Goal: Browse casually: Explore the website without a specific task or goal

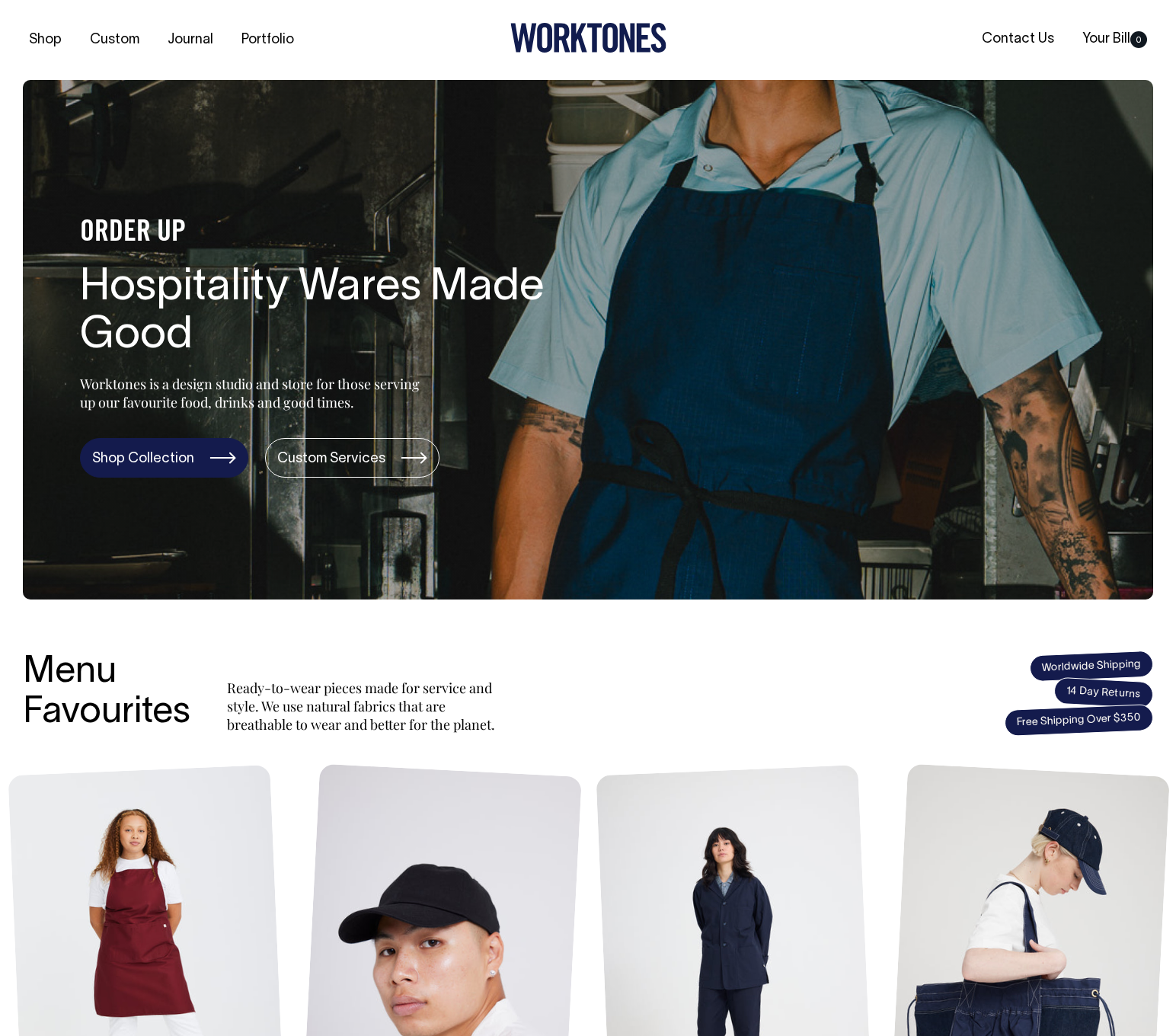
click at [137, 453] on link "Shop Collection" at bounding box center [164, 458] width 168 height 40
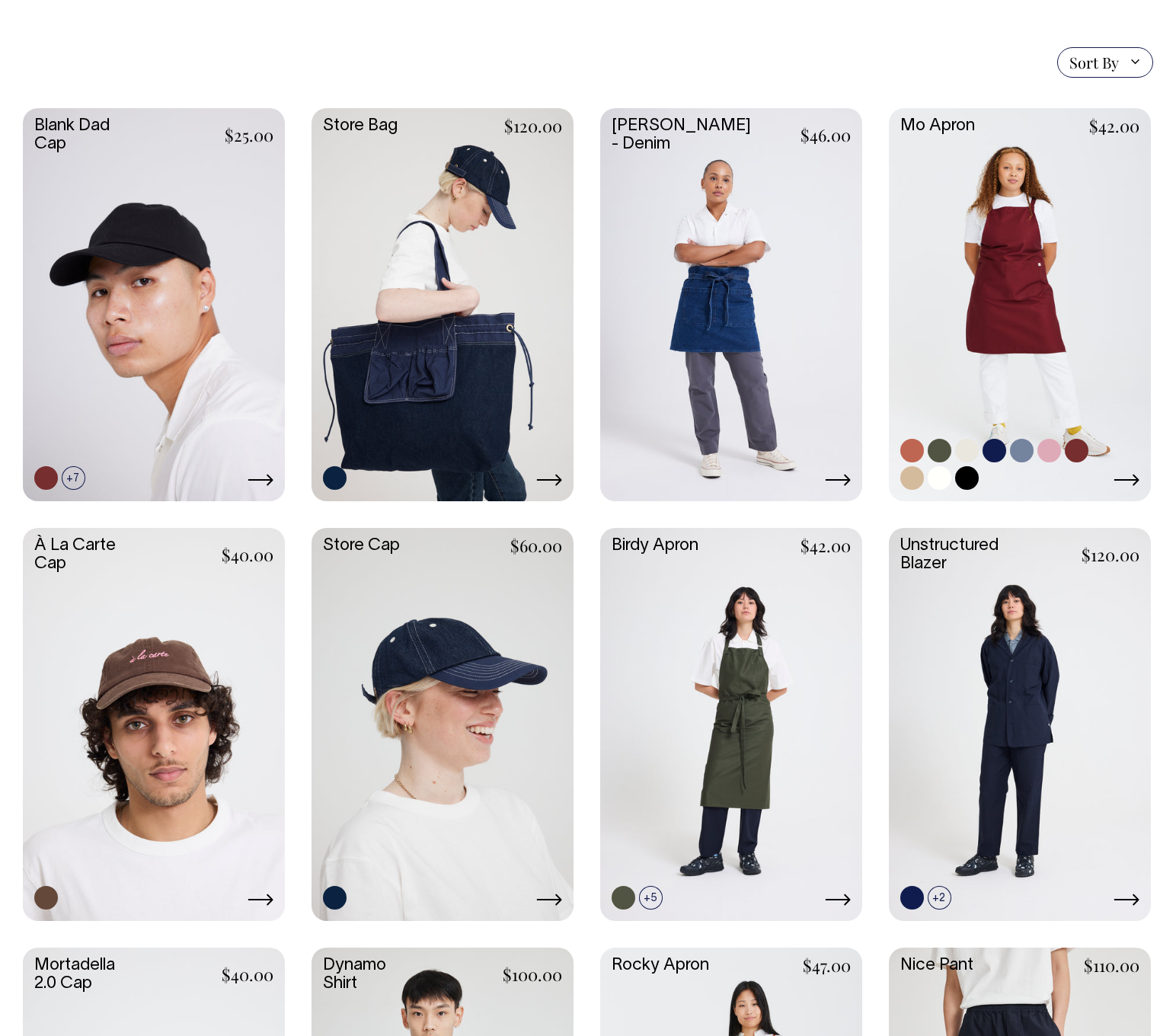
scroll to position [344, 0]
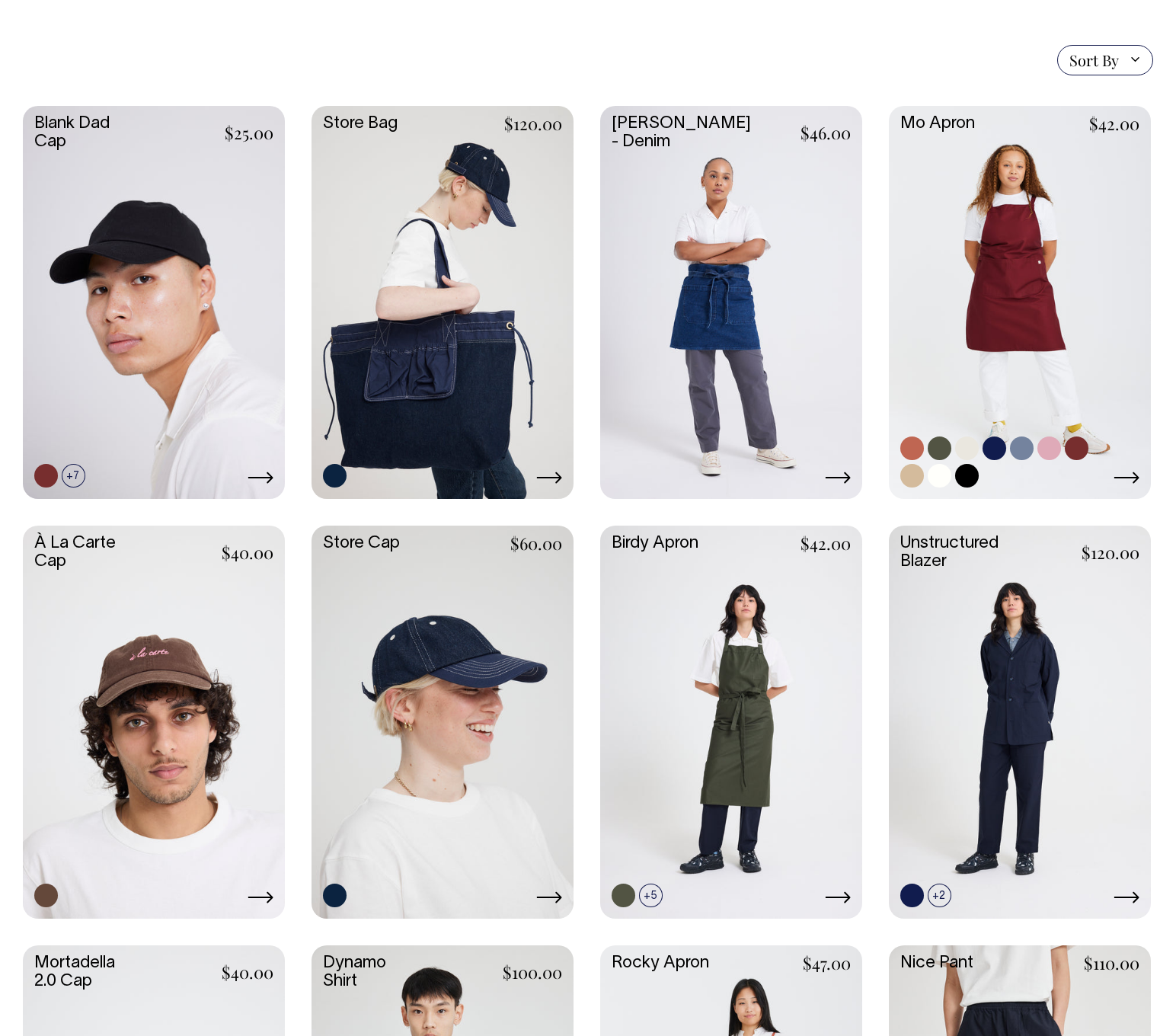
click at [1030, 324] on link at bounding box center [1020, 301] width 262 height 390
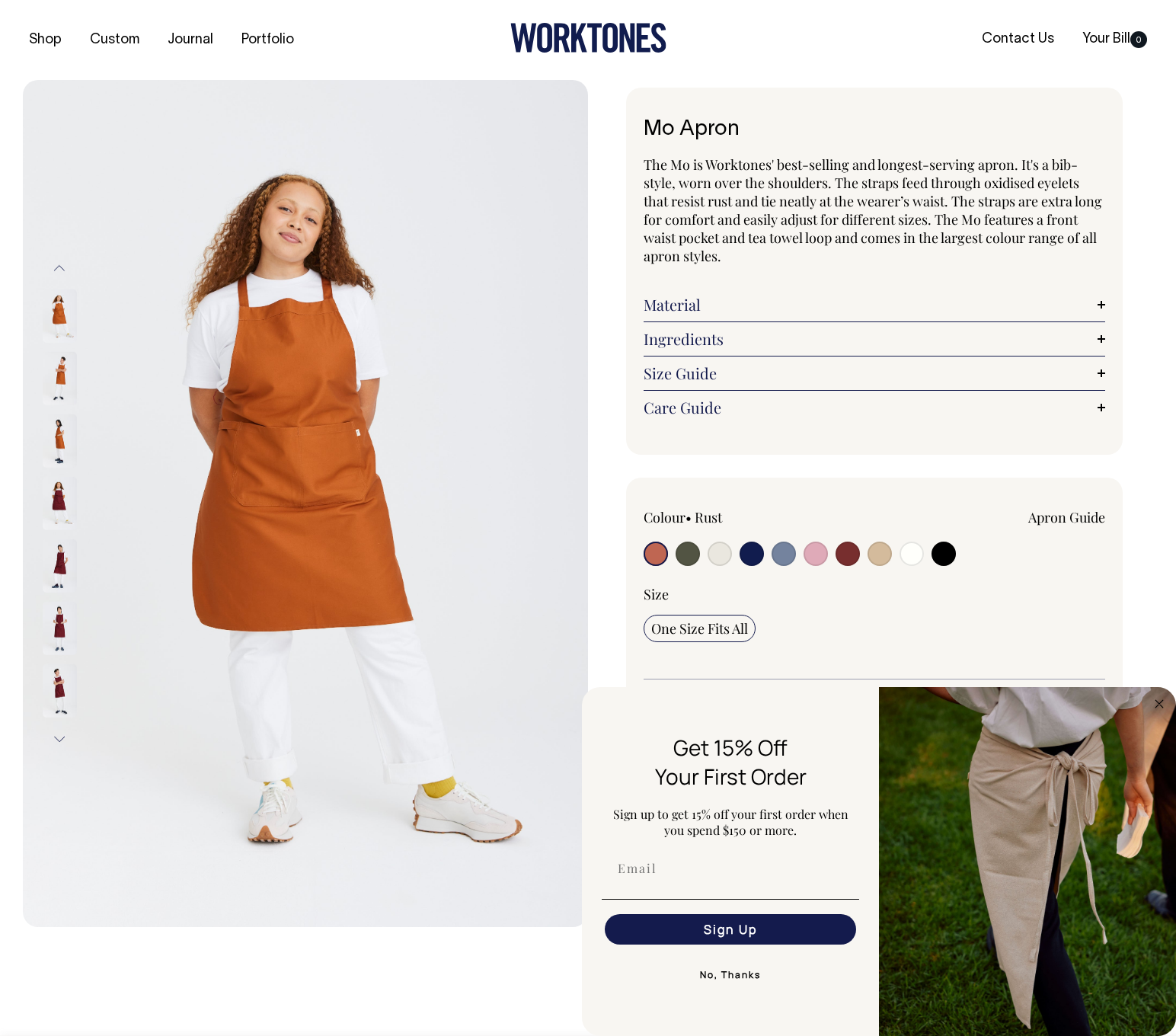
click at [1097, 301] on link "Material" at bounding box center [875, 305] width 462 height 19
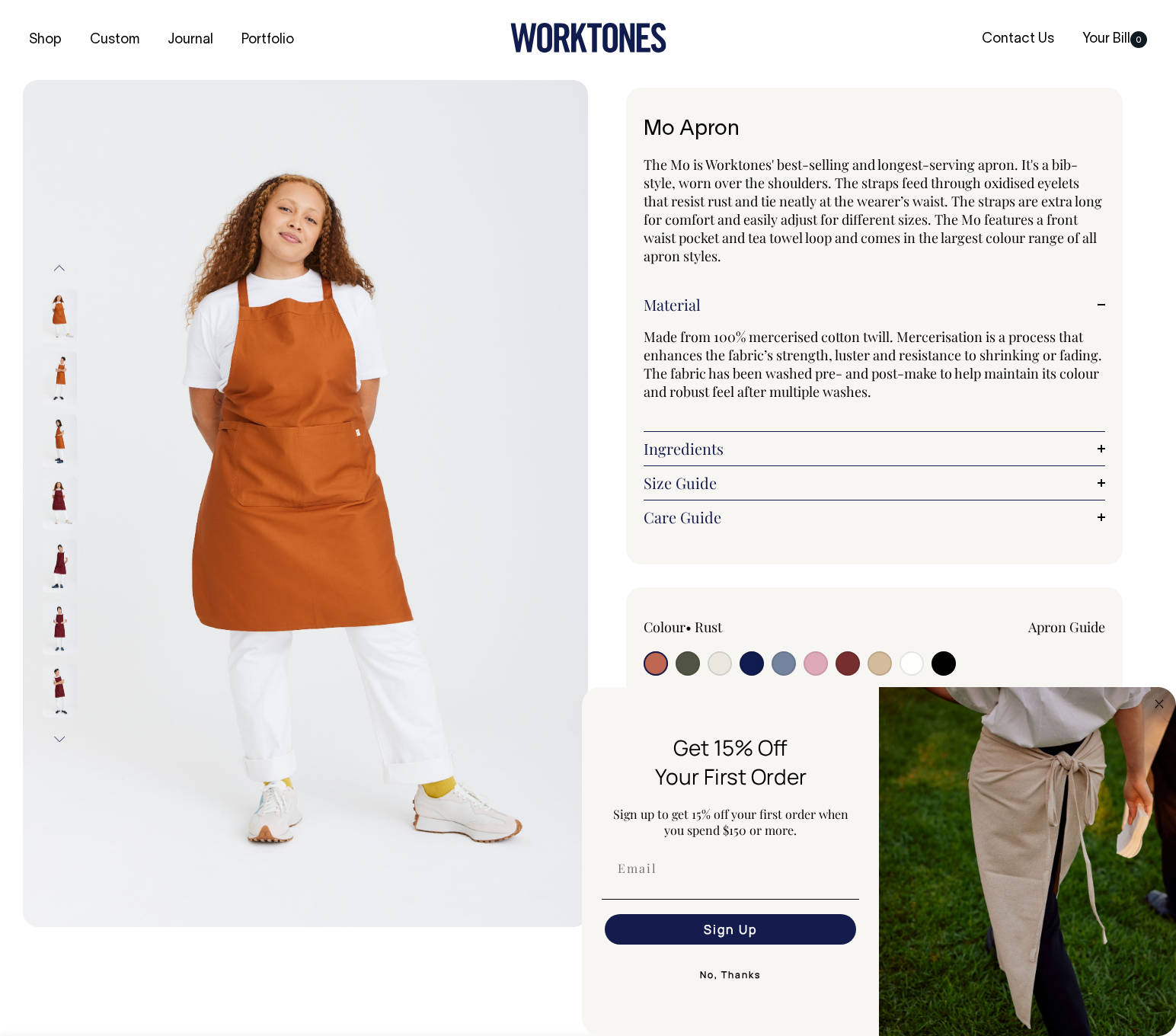
click at [1097, 301] on link "Material" at bounding box center [875, 305] width 462 height 19
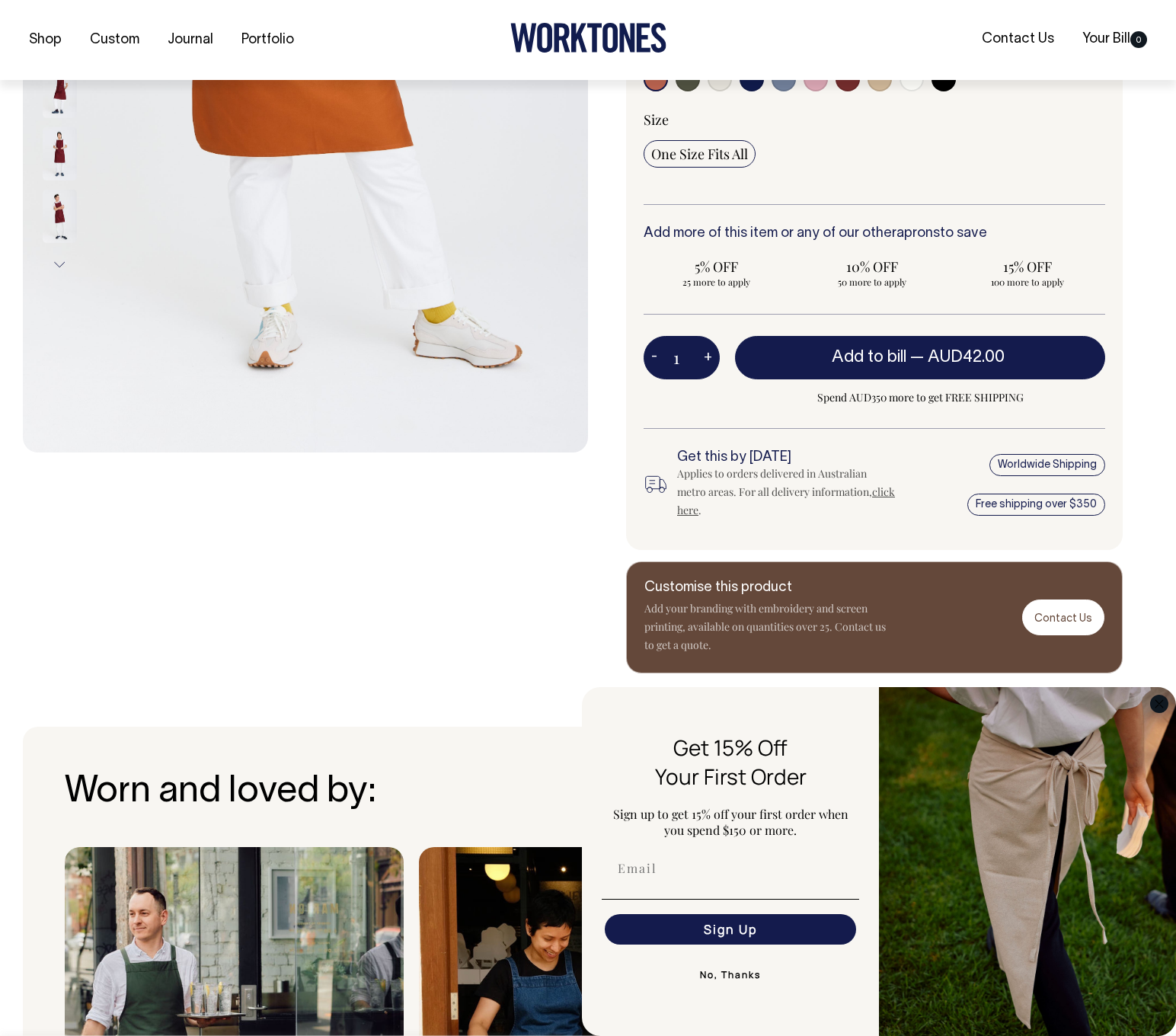
click at [1155, 701] on circle "Close dialog" at bounding box center [1160, 704] width 18 height 18
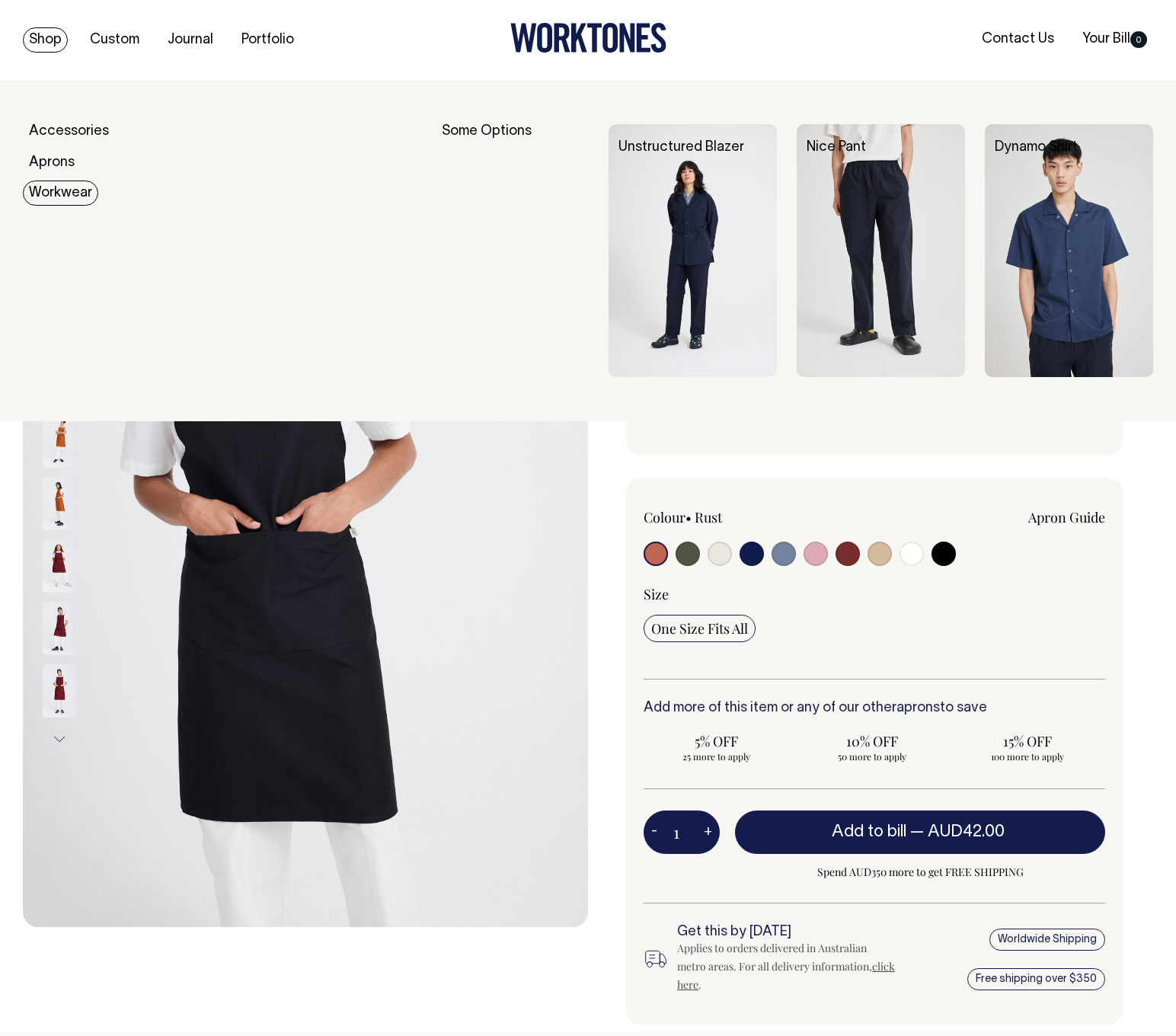
click at [48, 194] on link "Workwear" at bounding box center [60, 193] width 75 height 25
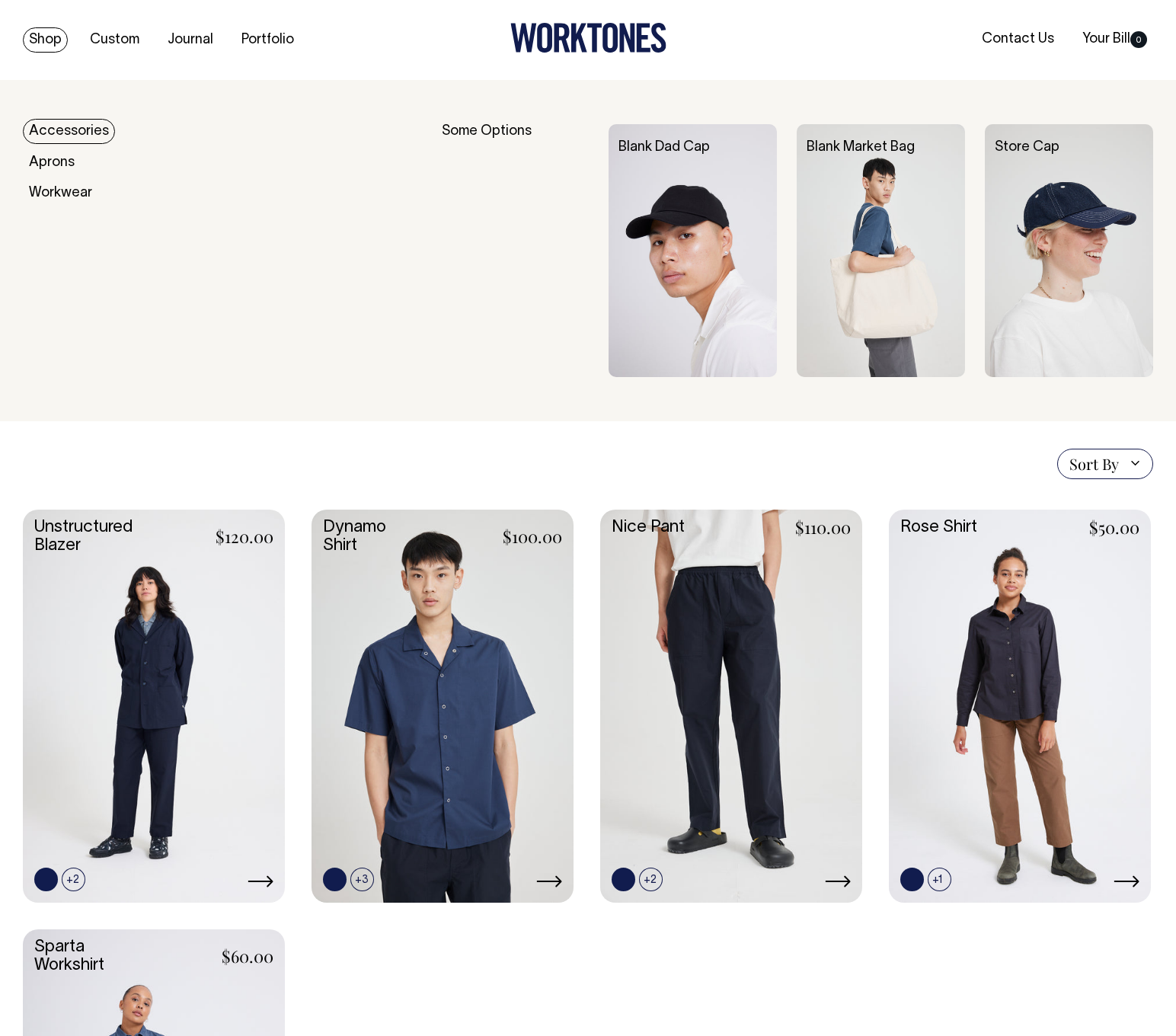
click at [72, 128] on link "Accessories" at bounding box center [69, 131] width 92 height 25
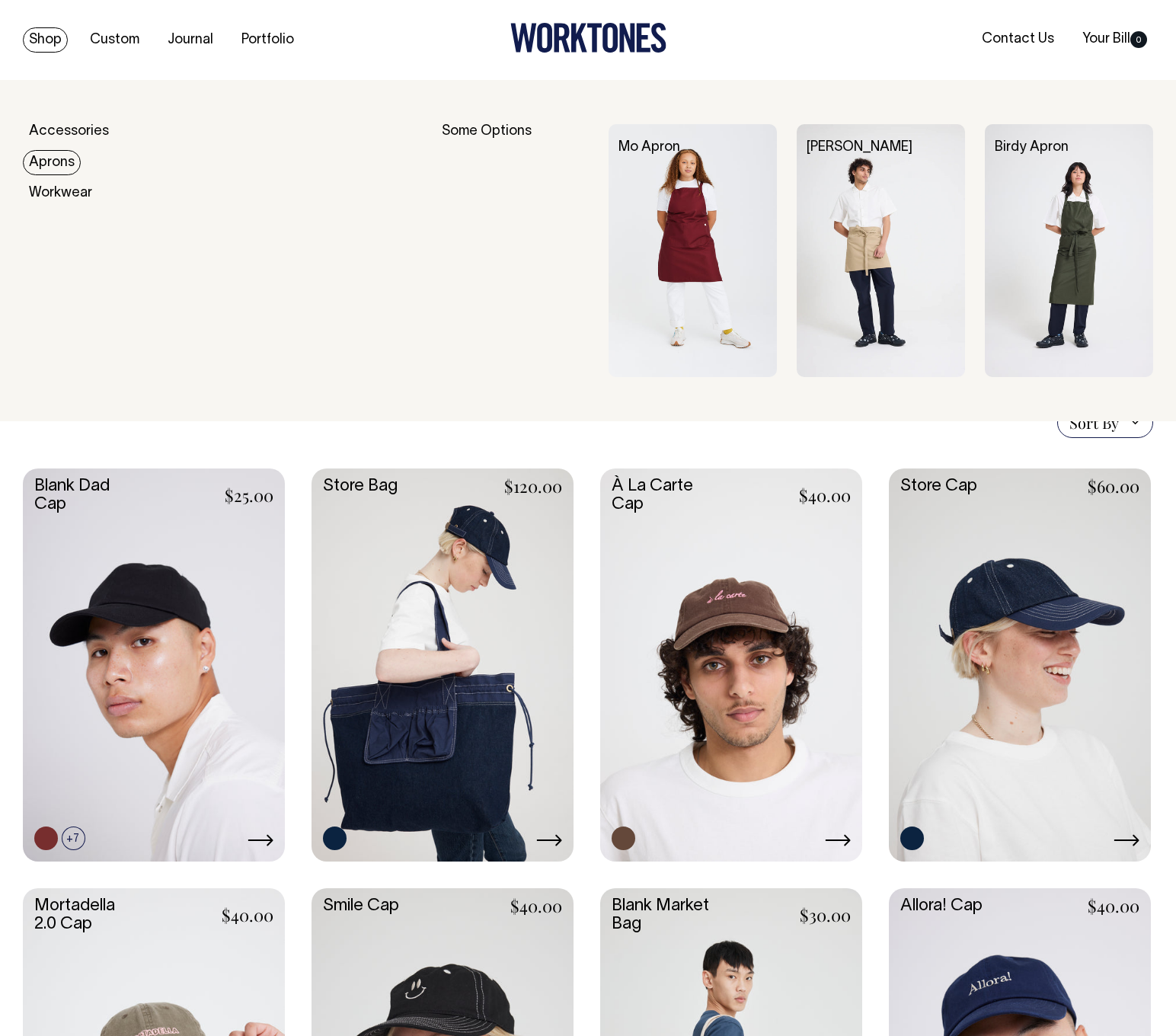
click at [46, 156] on link "Aprons" at bounding box center [51, 162] width 58 height 25
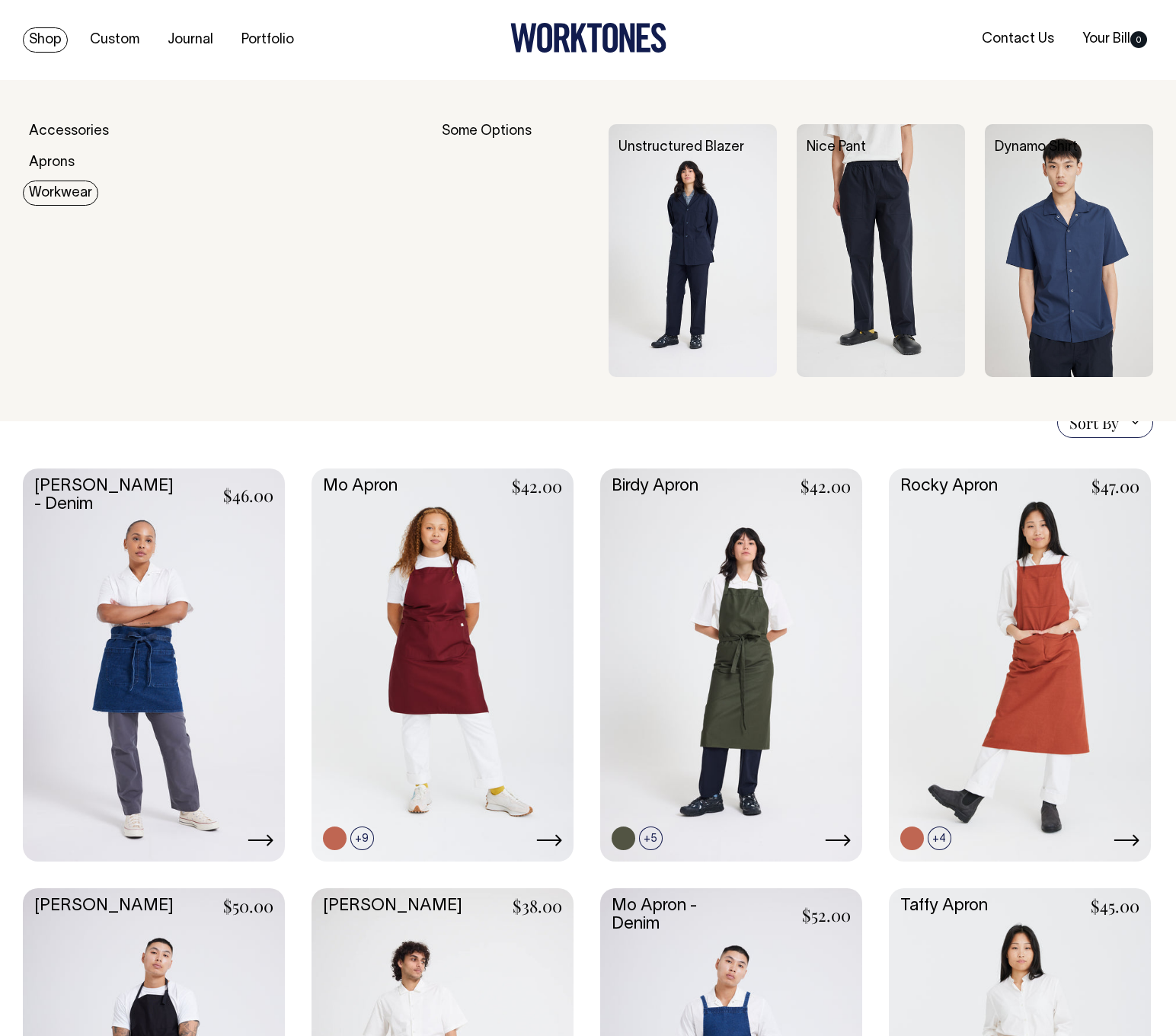
click at [58, 188] on link "Workwear" at bounding box center [60, 193] width 75 height 25
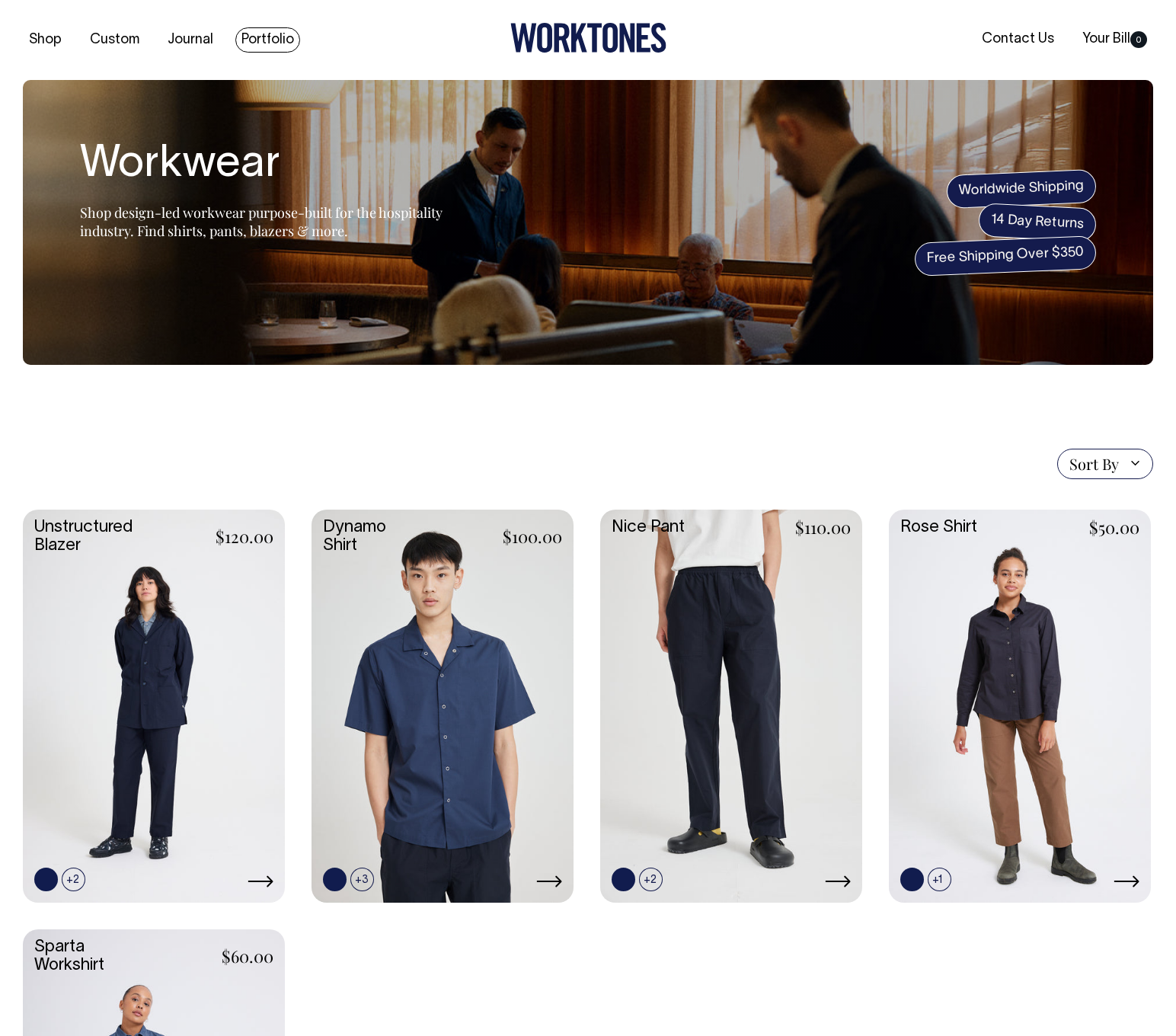
click at [242, 37] on link "Portfolio" at bounding box center [268, 40] width 65 height 25
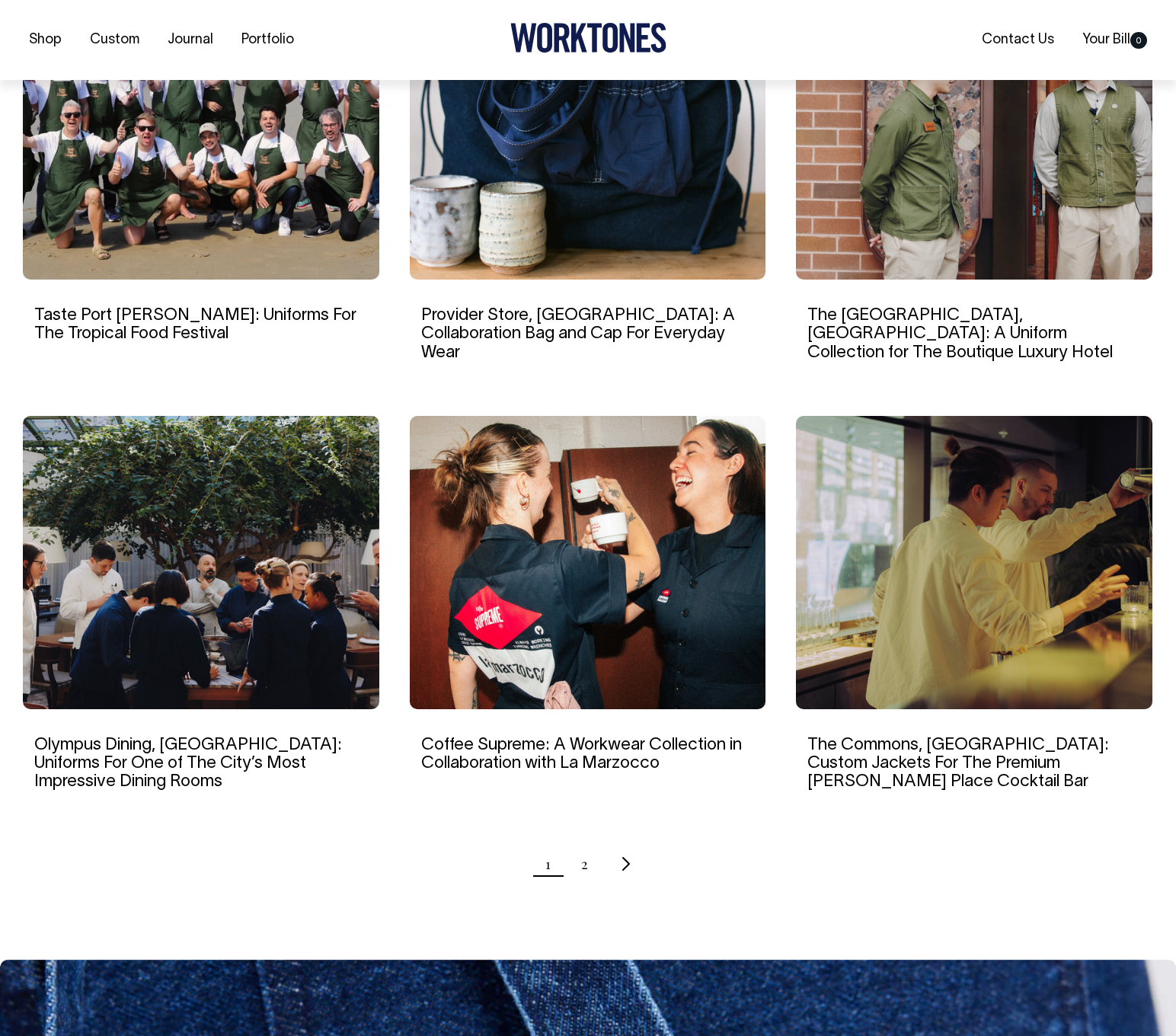
scroll to position [1102, 0]
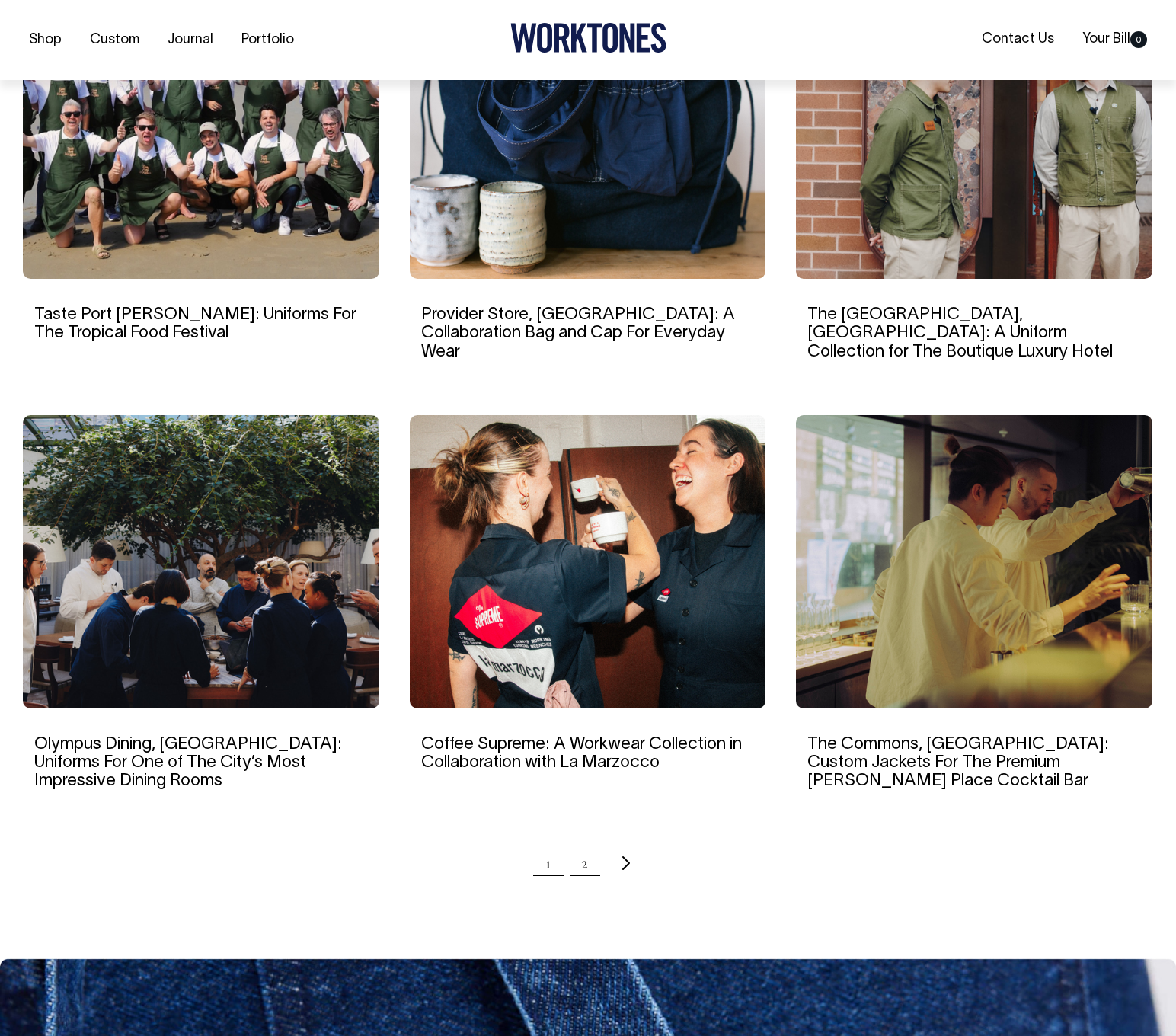
click at [583, 844] on link "2" at bounding box center [585, 863] width 6 height 38
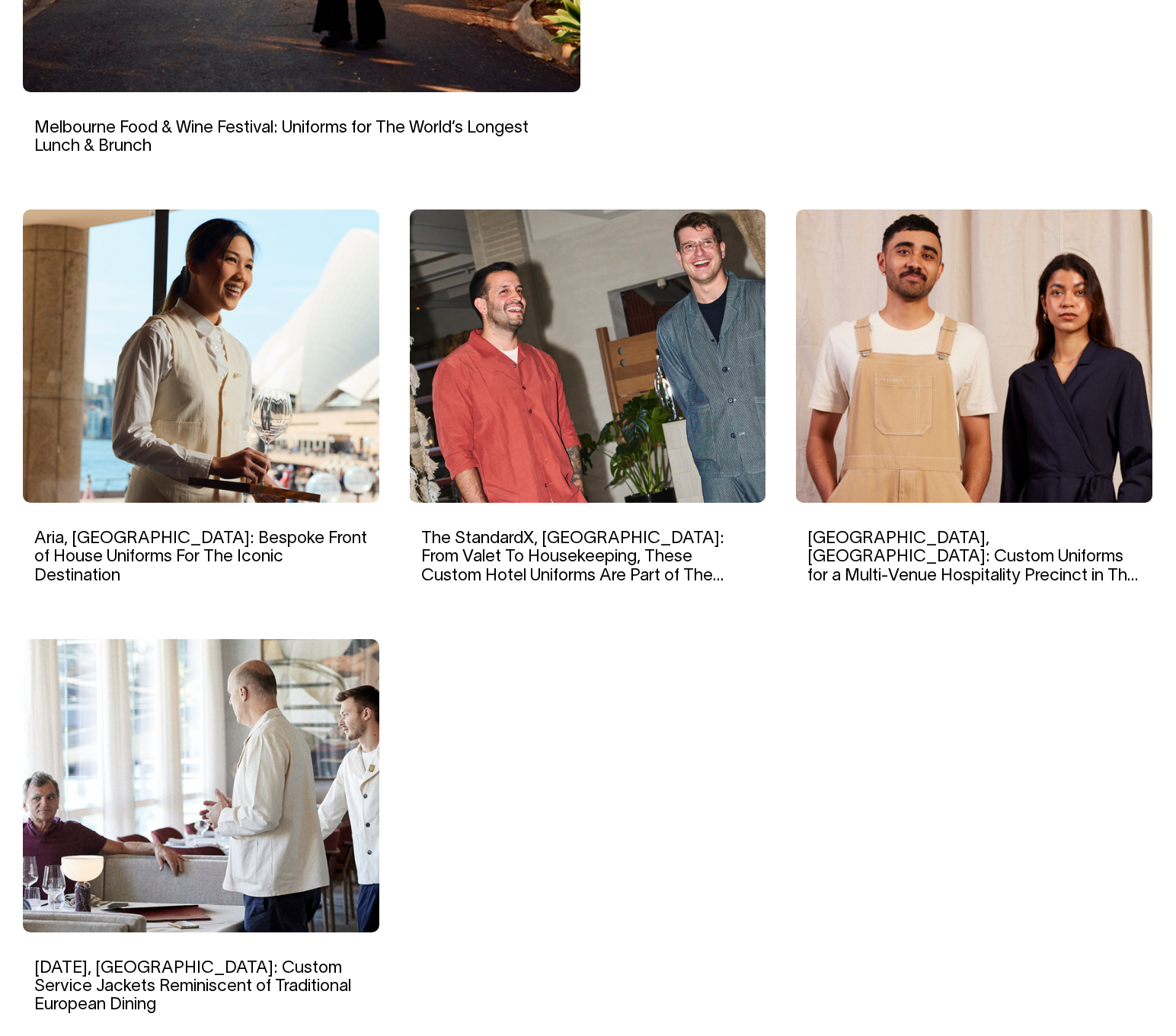
scroll to position [876, 0]
click at [978, 411] on img at bounding box center [974, 357] width 356 height 293
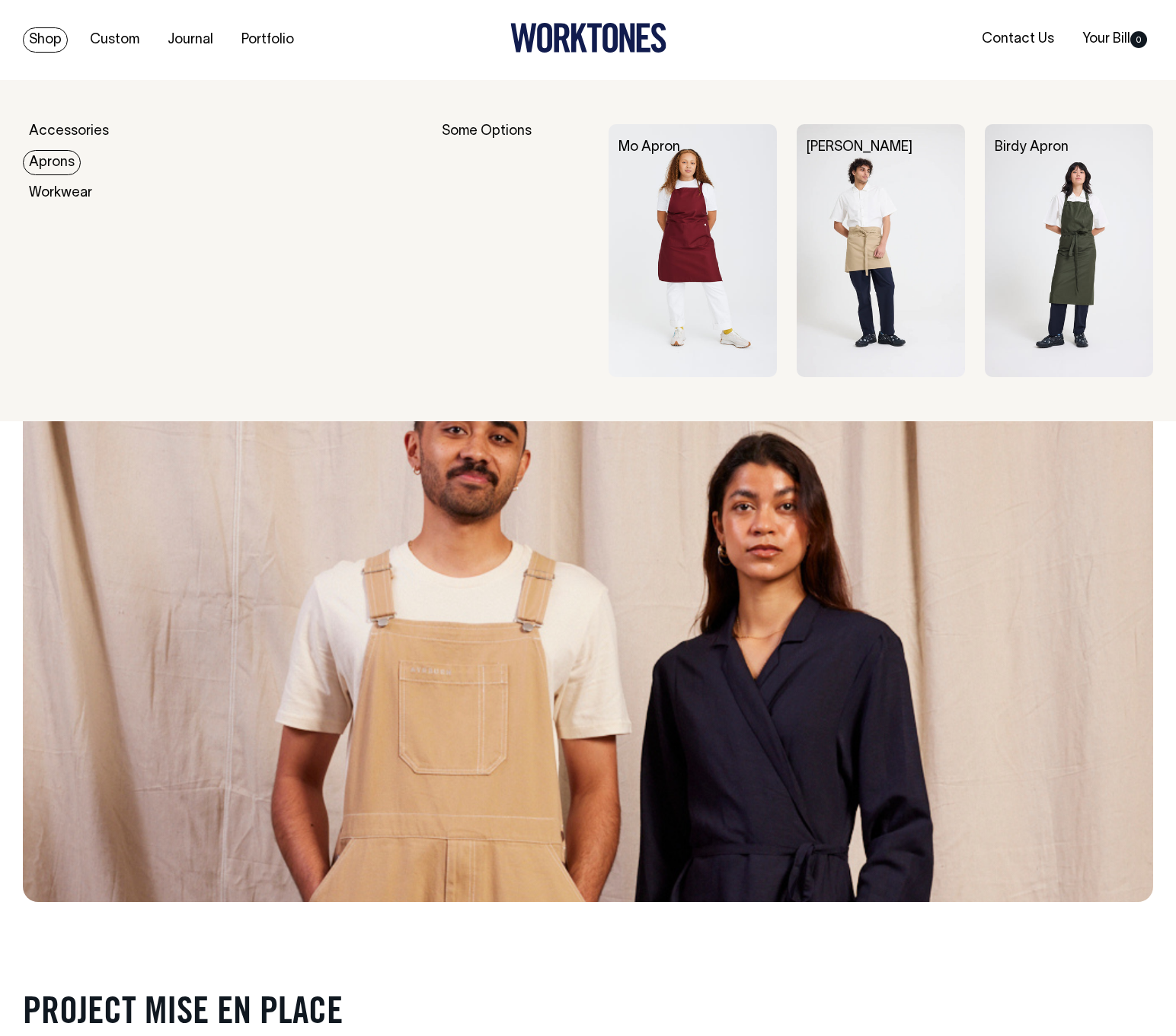
click at [66, 165] on link "Aprons" at bounding box center [51, 162] width 58 height 25
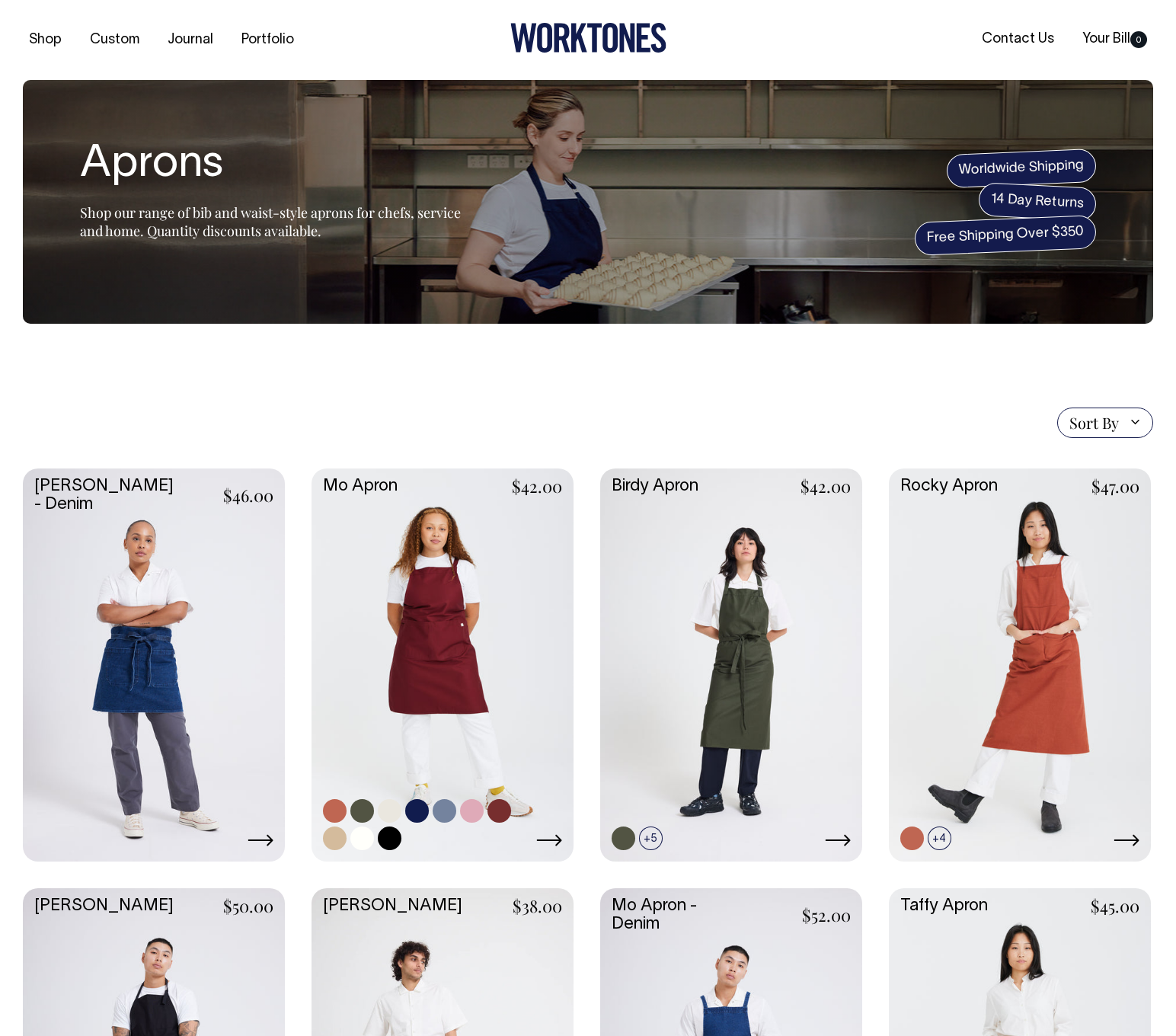
click at [548, 553] on link at bounding box center [443, 663] width 262 height 390
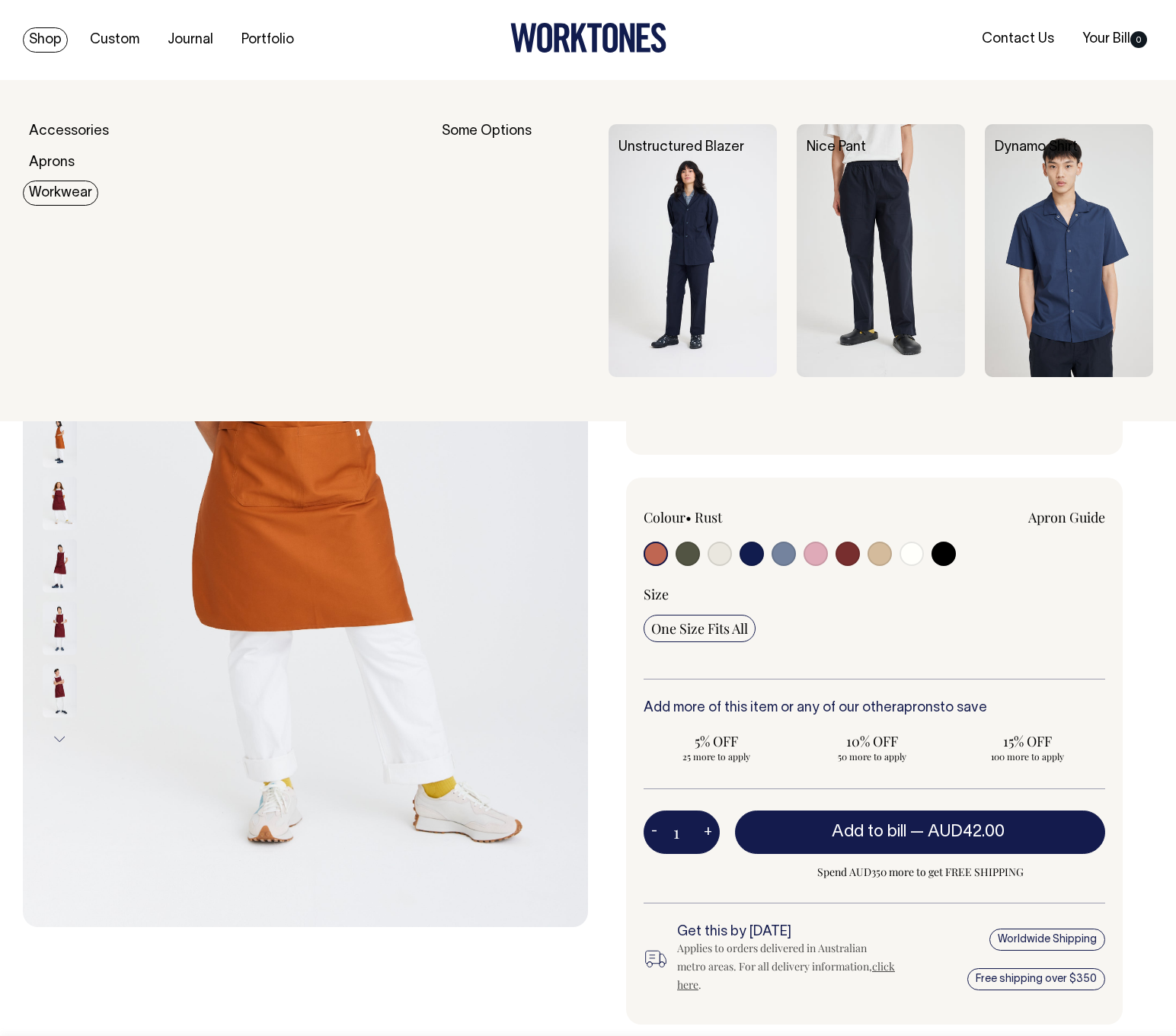
click at [60, 185] on link "Workwear" at bounding box center [60, 193] width 75 height 25
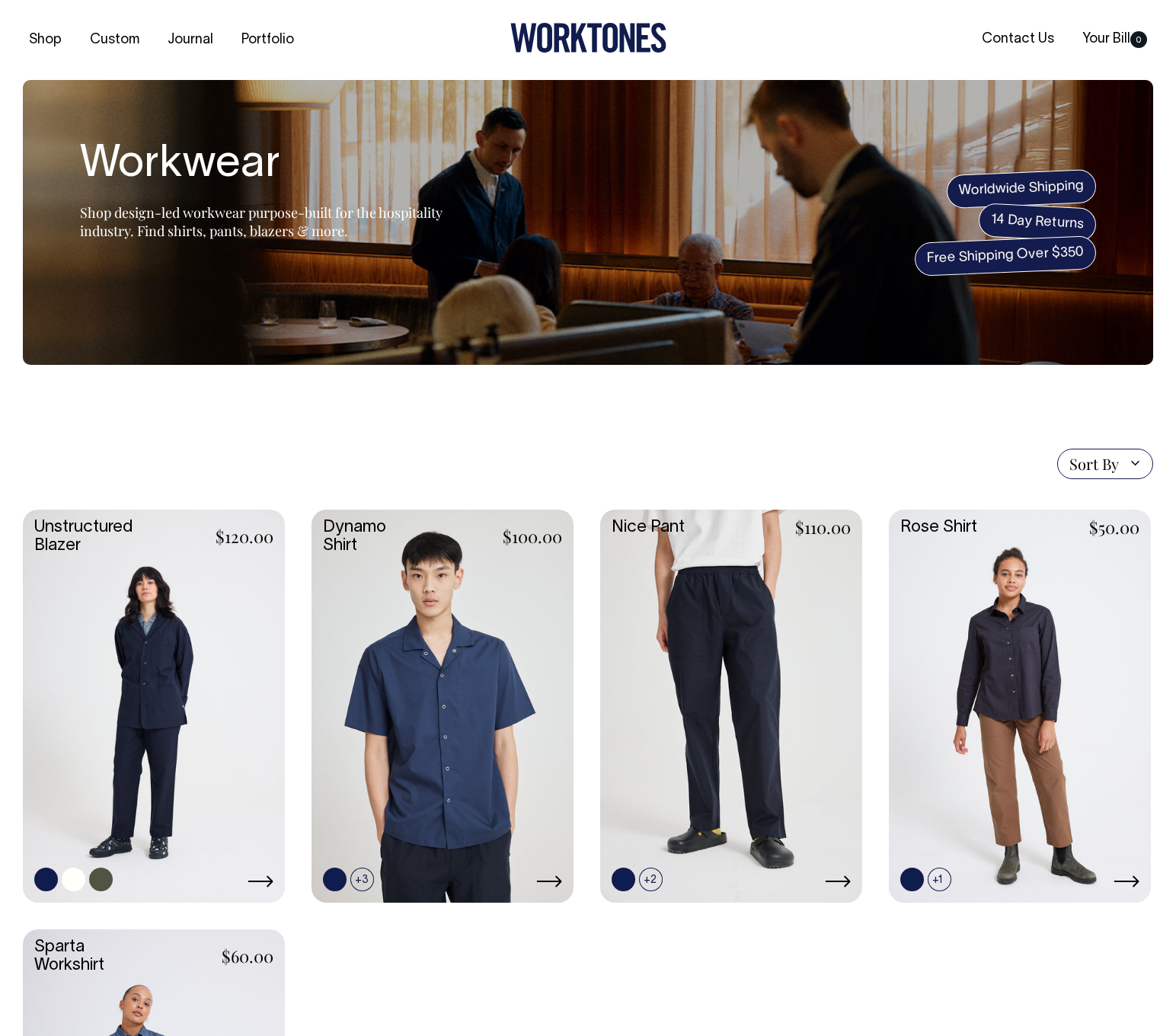
click at [211, 582] on link at bounding box center [154, 705] width 262 height 390
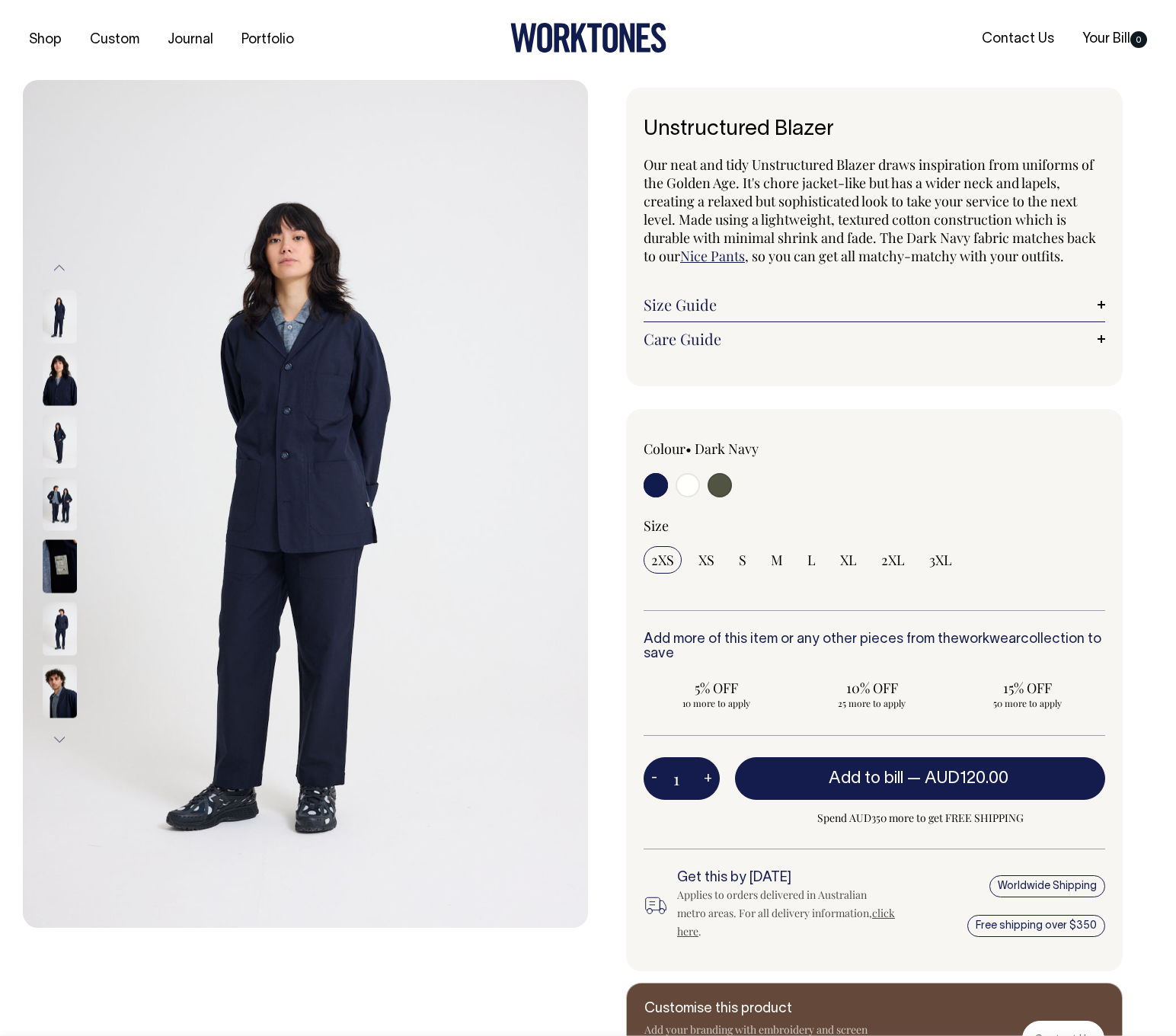
click at [57, 497] on img at bounding box center [60, 504] width 34 height 53
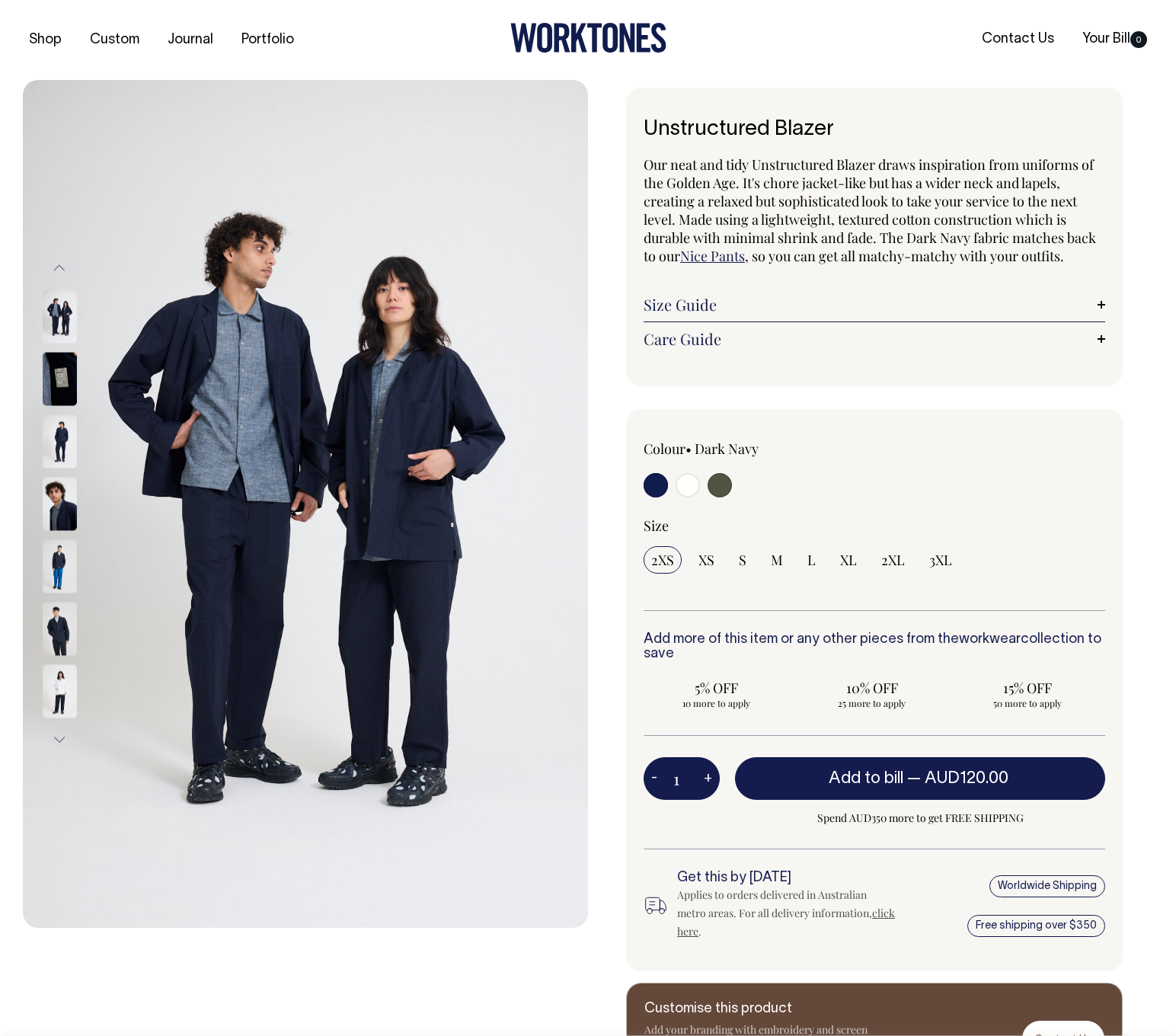
click at [725, 489] on input "radio" at bounding box center [720, 485] width 24 height 24
radio input "true"
select select "Olive"
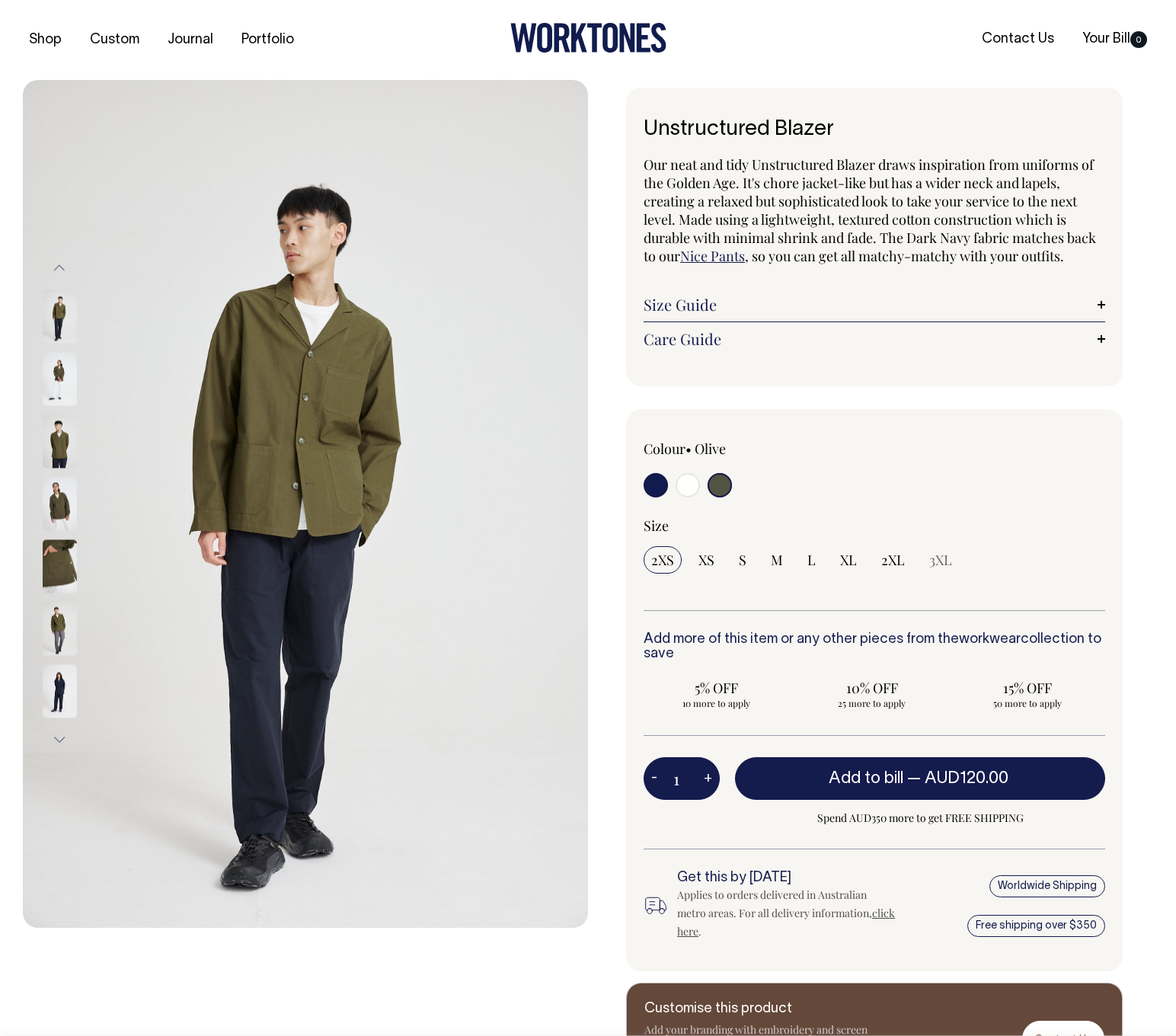
click at [612, 497] on div "Unstructured Blazer Our neat and tidy Unstructured Blazer draws inspiration fro…" at bounding box center [871, 590] width 565 height 1007
click at [597, 44] on icon at bounding box center [588, 37] width 156 height 30
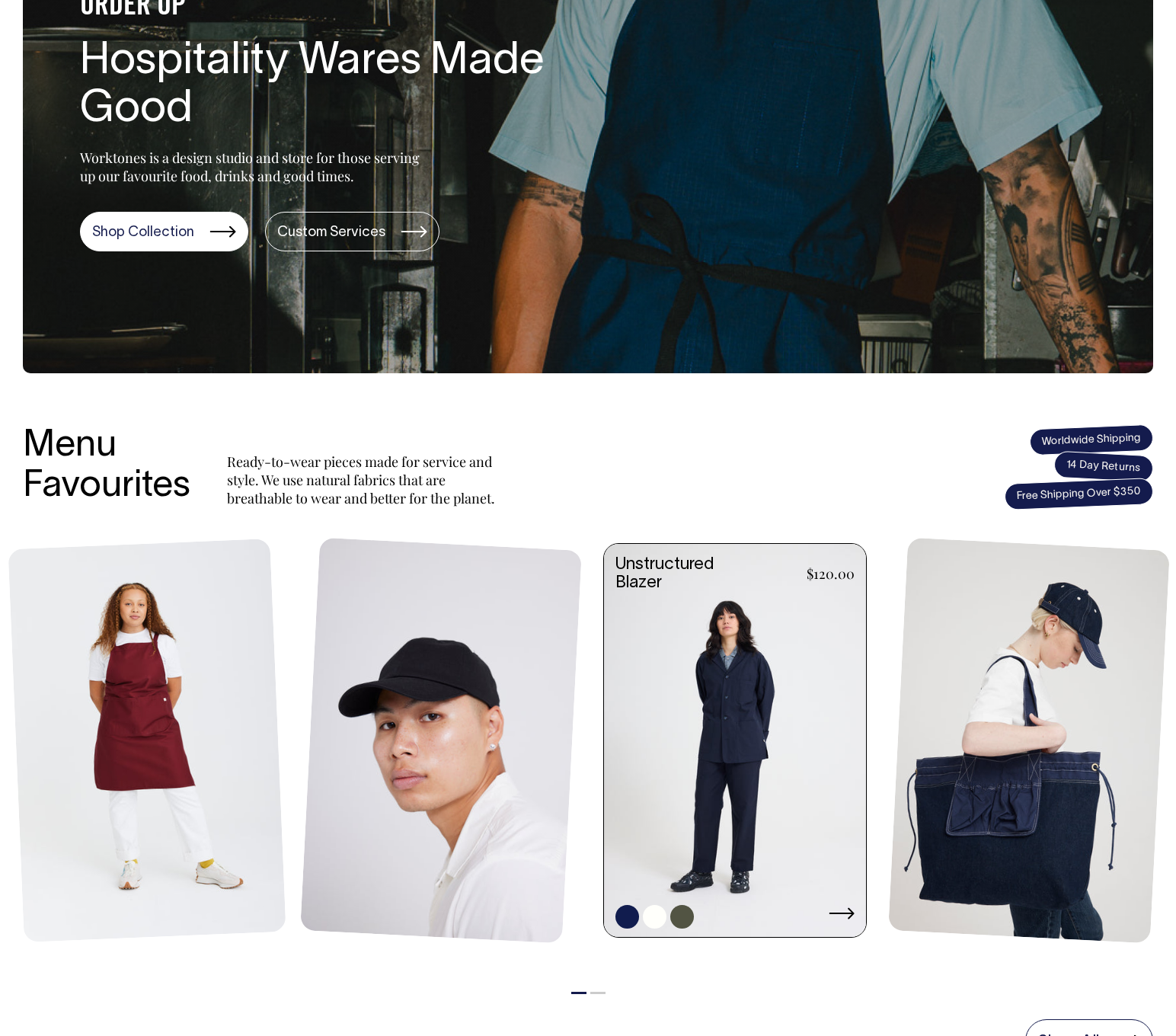
scroll to position [227, 0]
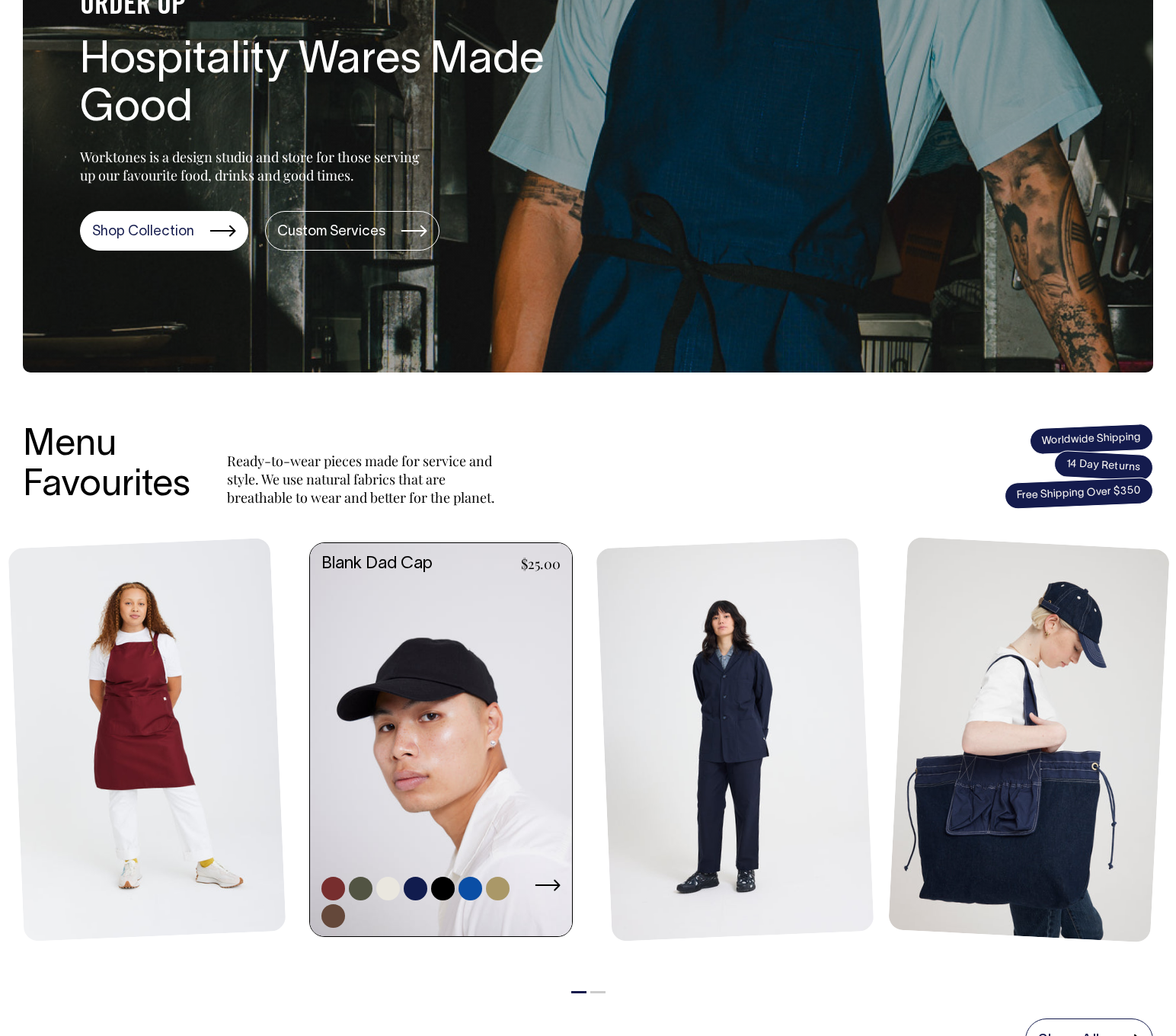
click at [464, 697] on link at bounding box center [441, 741] width 262 height 396
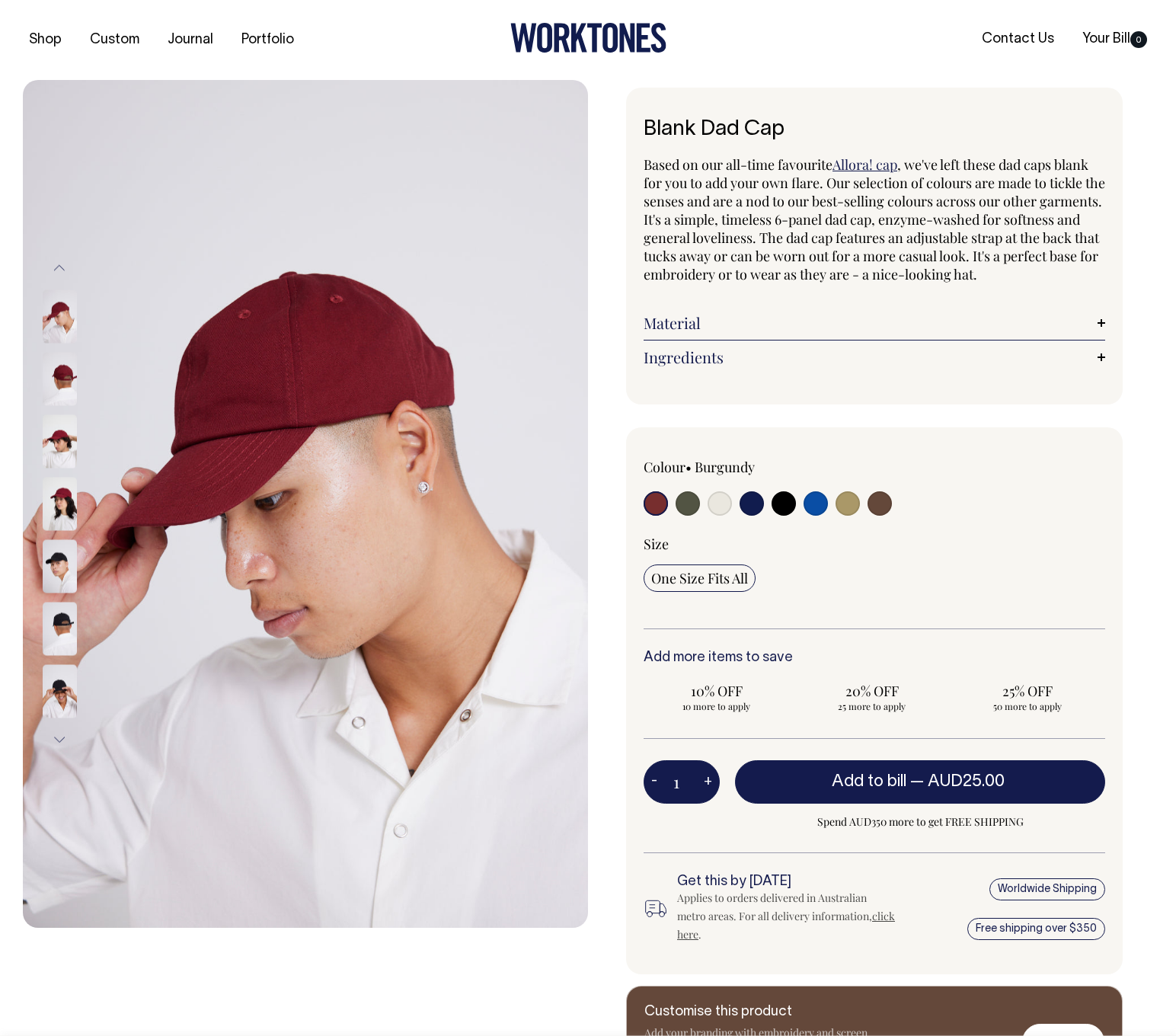
click at [380, 47] on div "Shop Custom Journal Portfolio Contact Us Your Bill 0" at bounding box center [588, 40] width 1176 height 80
